Goal: Task Accomplishment & Management: Use online tool/utility

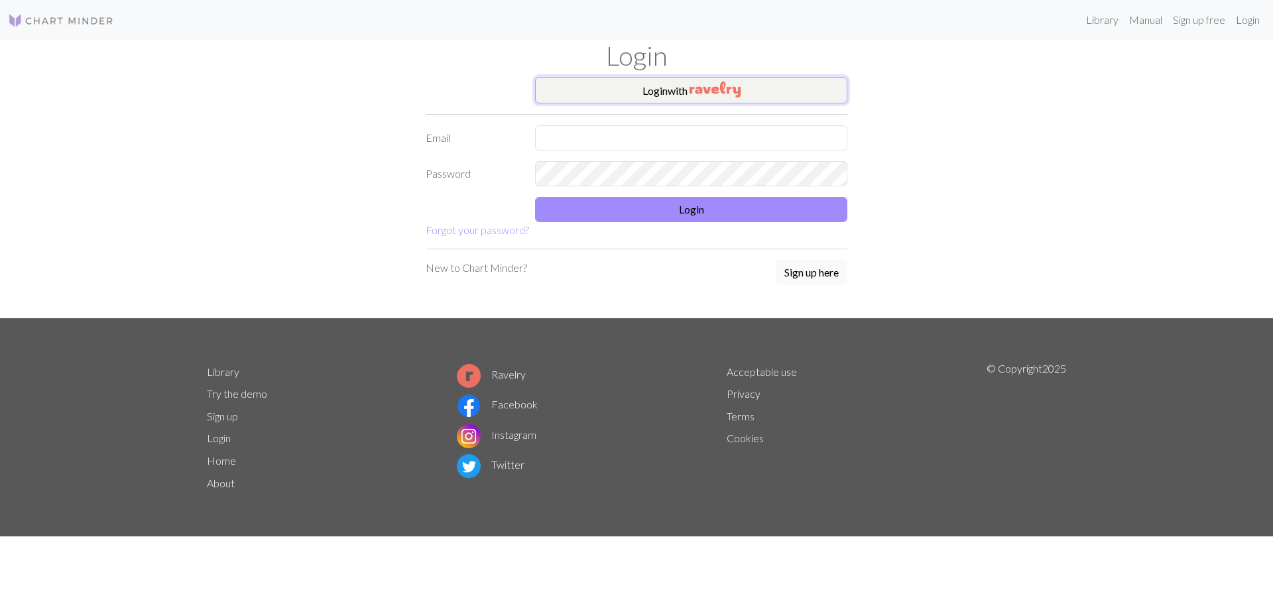
click at [643, 82] on button "Login with" at bounding box center [691, 90] width 312 height 27
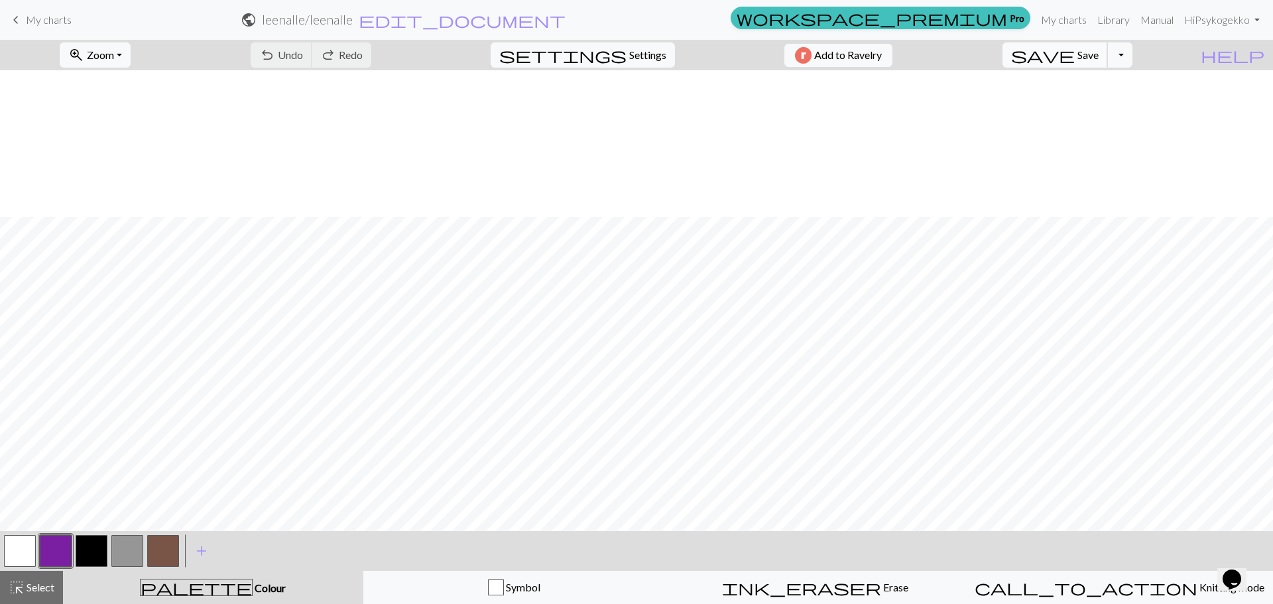
scroll to position [272, 0]
click at [131, 58] on button "zoom_in Zoom Zoom" at bounding box center [95, 54] width 71 height 25
click at [105, 162] on button "50%" at bounding box center [112, 159] width 105 height 21
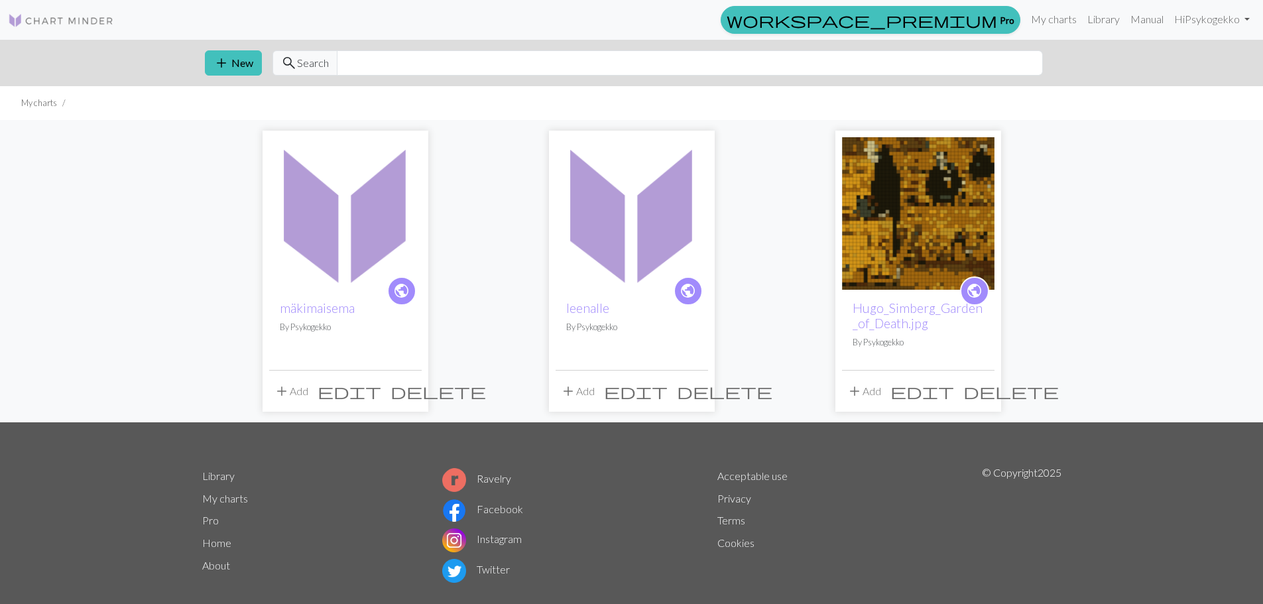
click at [350, 212] on img at bounding box center [345, 213] width 152 height 152
